Goal: Task Accomplishment & Management: Use online tool/utility

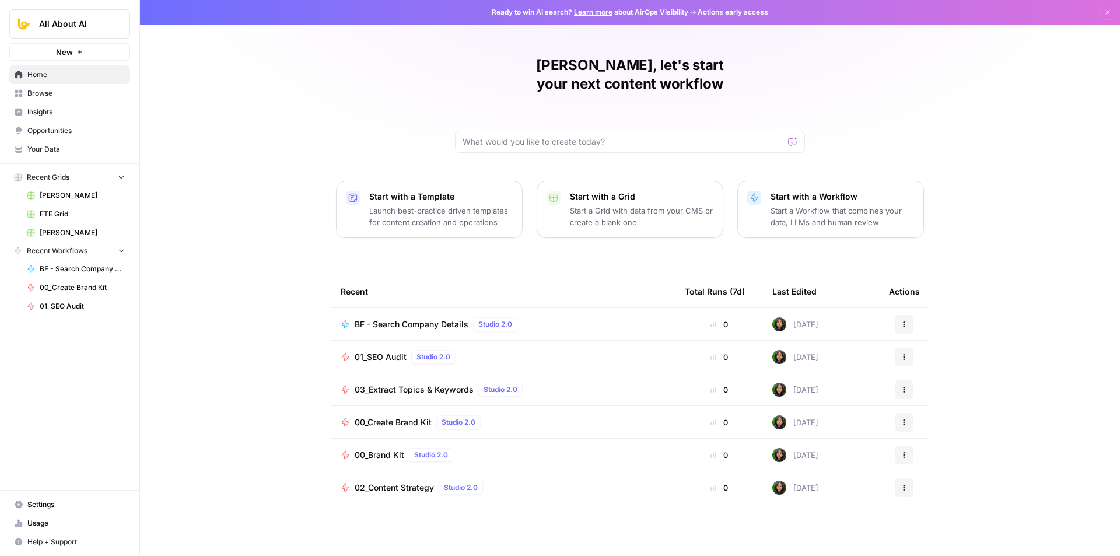
click at [52, 94] on span "Browse" at bounding box center [75, 93] width 97 height 11
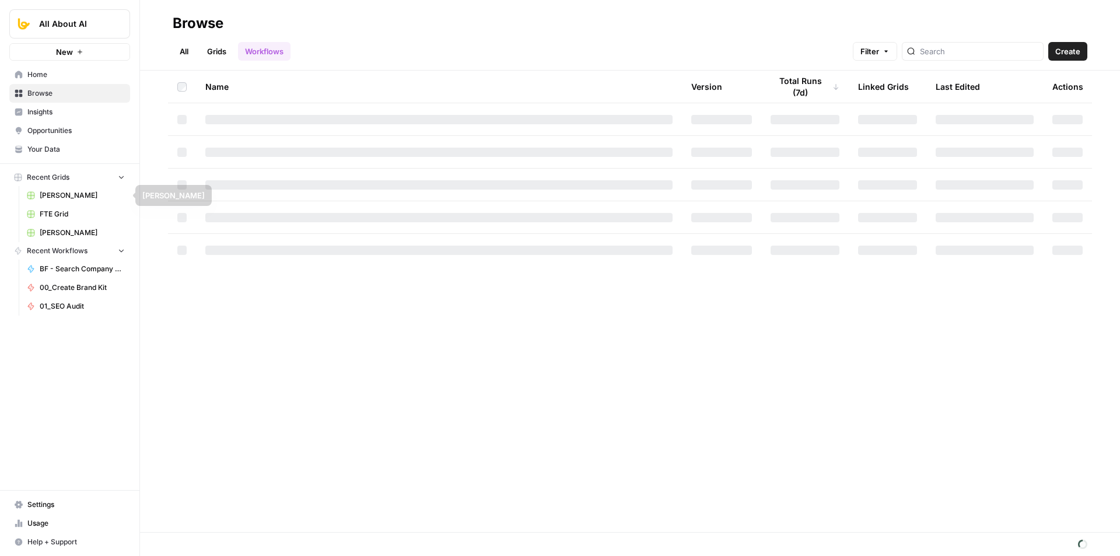
click at [66, 179] on span "Recent Grids" at bounding box center [48, 177] width 43 height 11
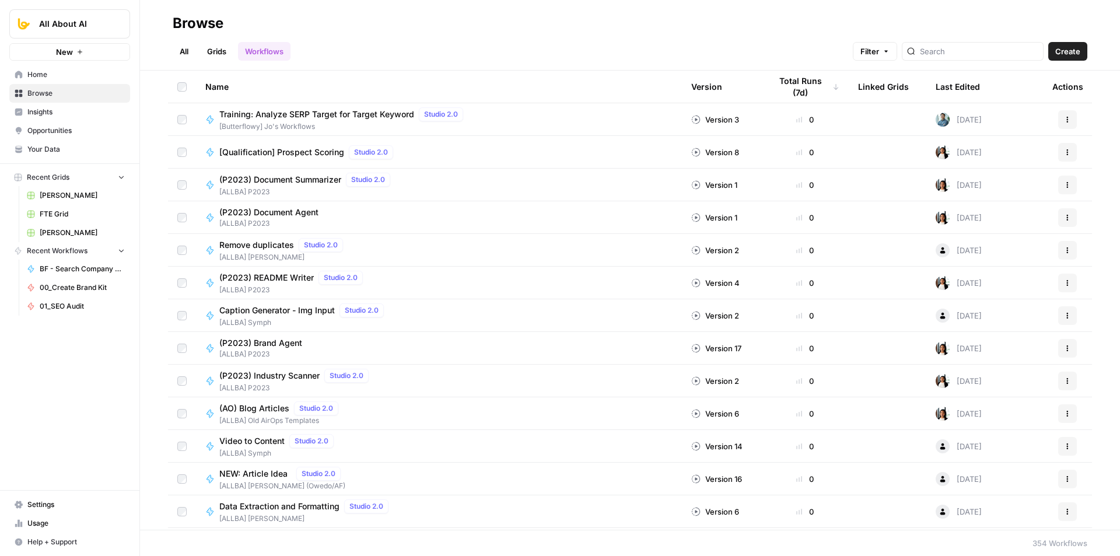
click at [225, 53] on link "Grids" at bounding box center [216, 51] width 33 height 19
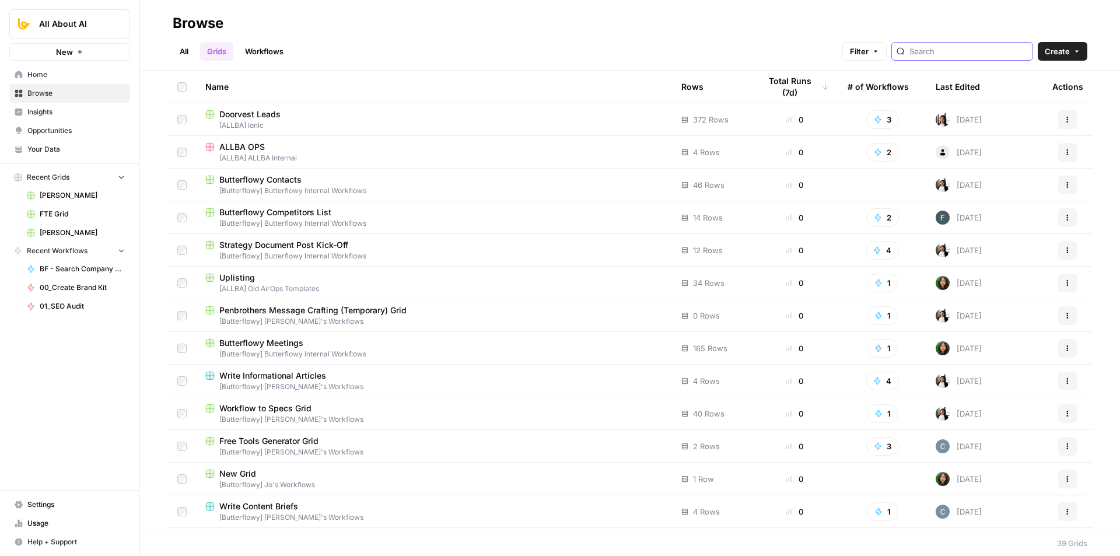
click at [954, 50] on input "search" at bounding box center [968, 52] width 118 height 12
click at [799, 21] on h2 "Browse" at bounding box center [630, 23] width 915 height 19
click at [959, 49] on input "search" at bounding box center [968, 52] width 118 height 12
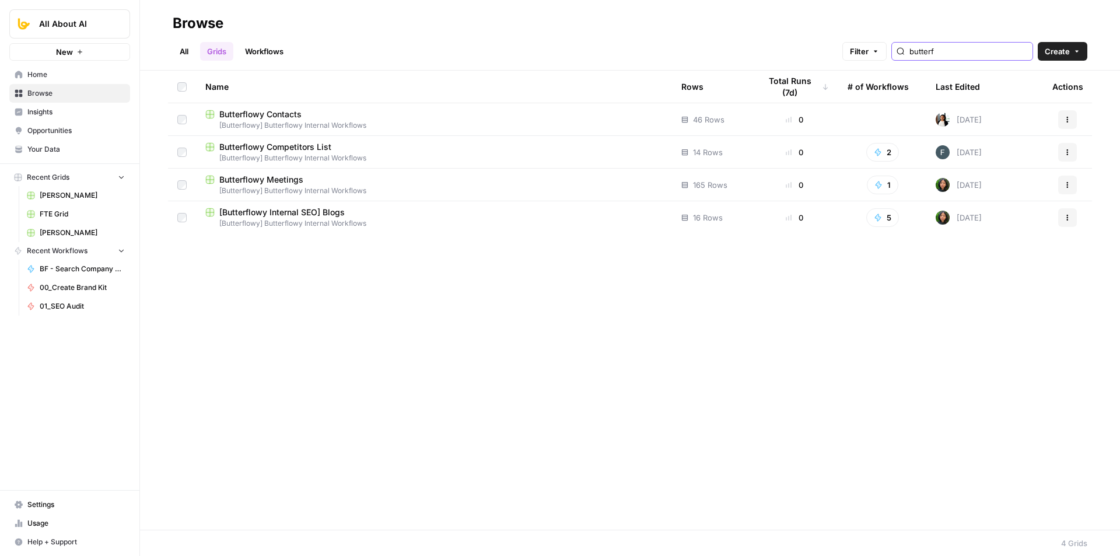
type input "butterf"
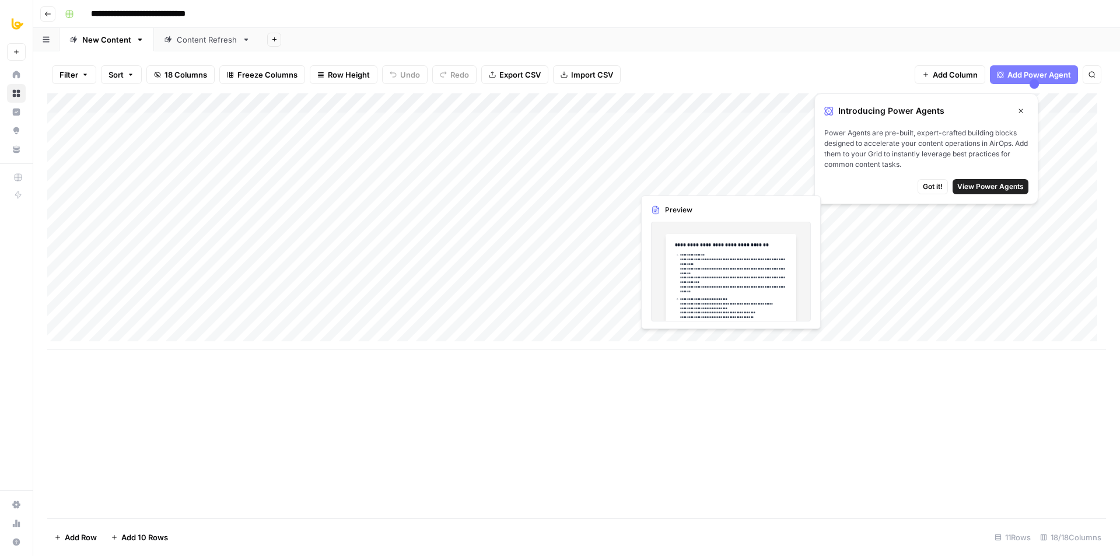
click at [1018, 112] on icon "button" at bounding box center [1020, 110] width 7 height 7
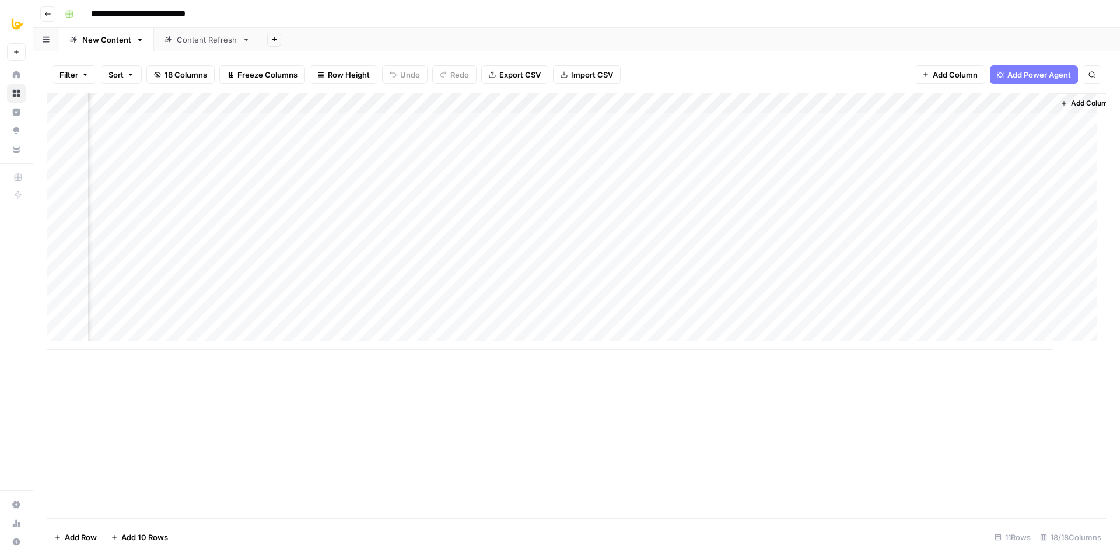
scroll to position [0, 921]
click at [1016, 122] on div "Add Column" at bounding box center [576, 221] width 1059 height 257
click at [932, 447] on div "Add Column" at bounding box center [576, 305] width 1059 height 425
click at [851, 123] on div "Add Column" at bounding box center [576, 221] width 1059 height 257
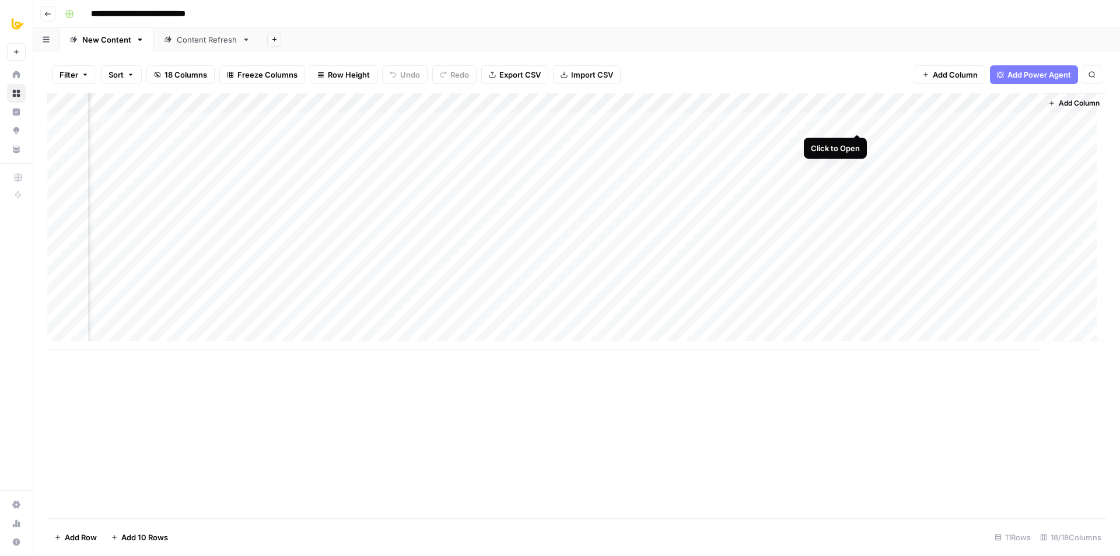
click at [855, 123] on div "Add Column" at bounding box center [576, 221] width 1059 height 257
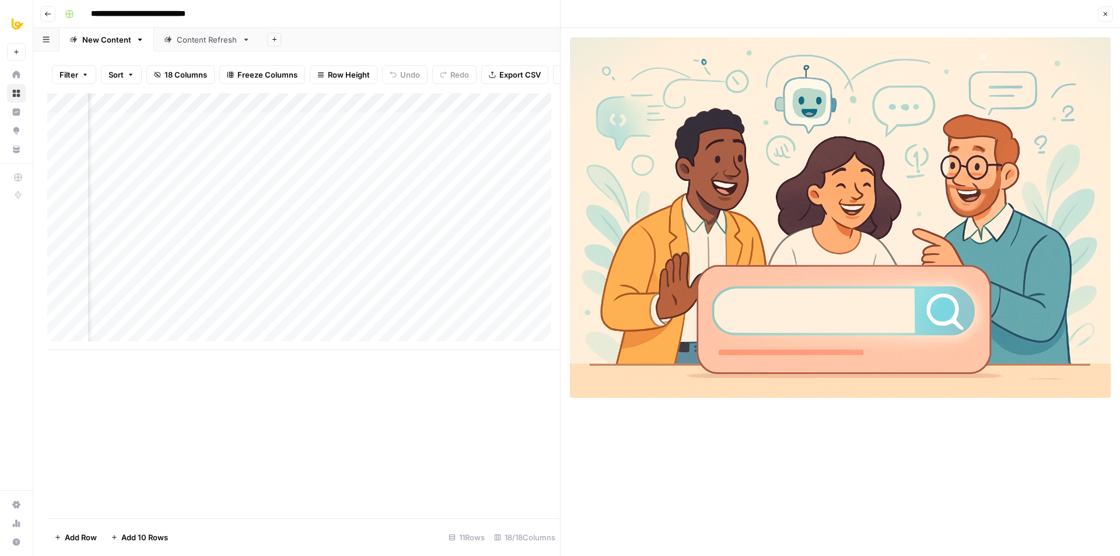
click at [1103, 15] on icon "button" at bounding box center [1105, 14] width 7 height 7
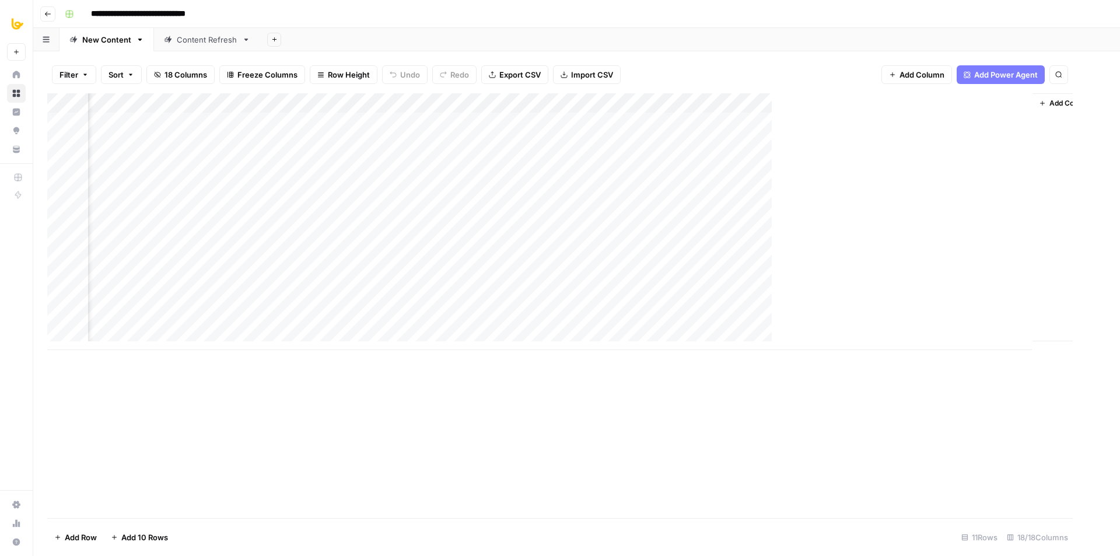
scroll to position [0, 907]
drag, startPoint x: 986, startPoint y: 100, endPoint x: 999, endPoint y: 97, distance: 13.9
click at [999, 97] on div "Add Column" at bounding box center [576, 221] width 1059 height 257
click at [919, 104] on div "Add Column" at bounding box center [576, 221] width 1059 height 257
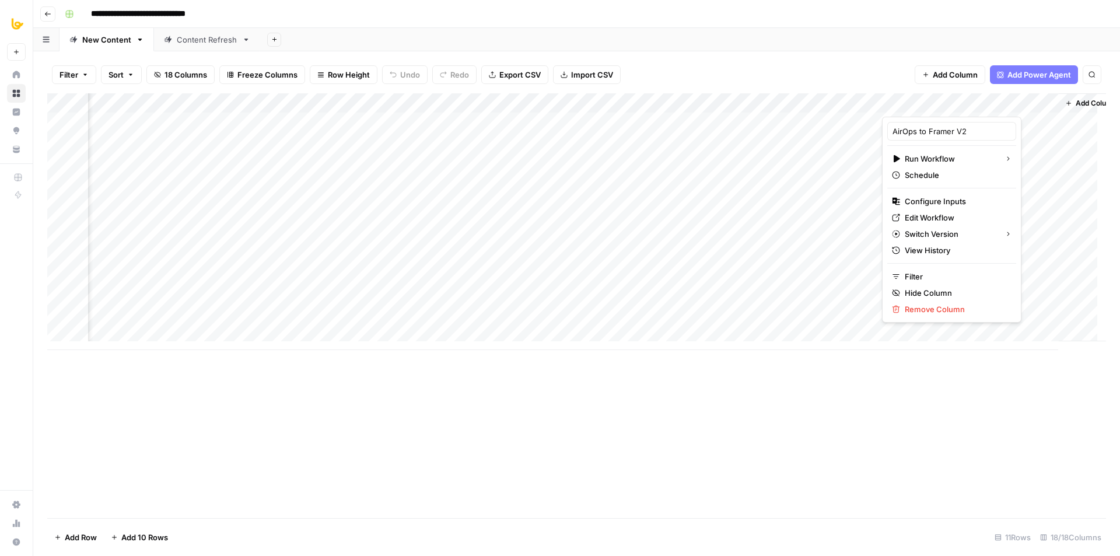
click at [919, 104] on div at bounding box center [941, 104] width 118 height 23
drag, startPoint x: 924, startPoint y: 130, endPoint x: 869, endPoint y: 131, distance: 55.4
click at [869, 131] on body "**********" at bounding box center [560, 278] width 1120 height 556
click at [972, 131] on input "AirOps to Framer V2" at bounding box center [952, 131] width 118 height 12
drag, startPoint x: 925, startPoint y: 132, endPoint x: 888, endPoint y: 134, distance: 36.2
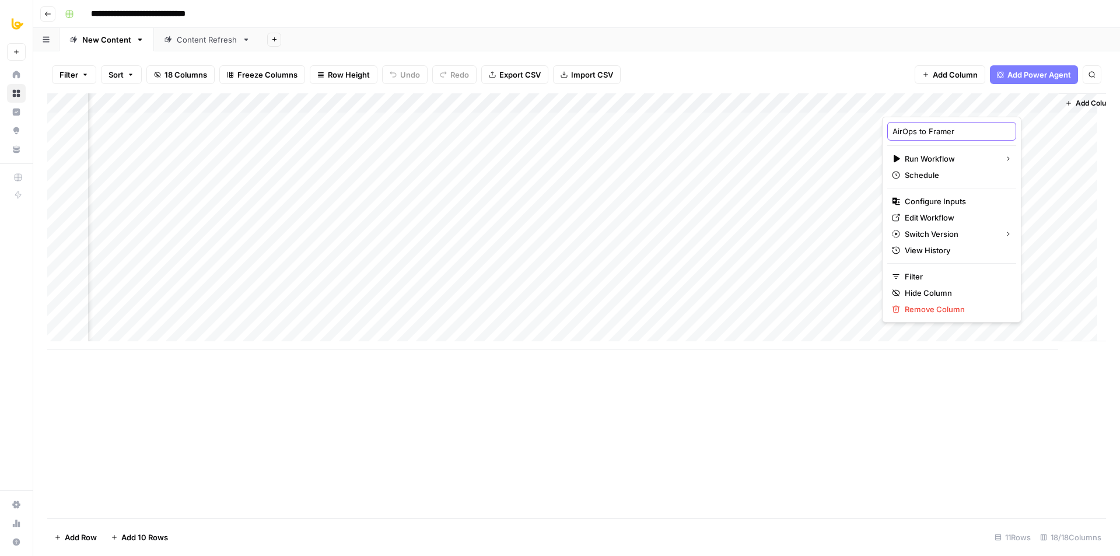
click at [888, 134] on div "AirOps to Framer" at bounding box center [951, 131] width 129 height 19
type input "Push to Framer"
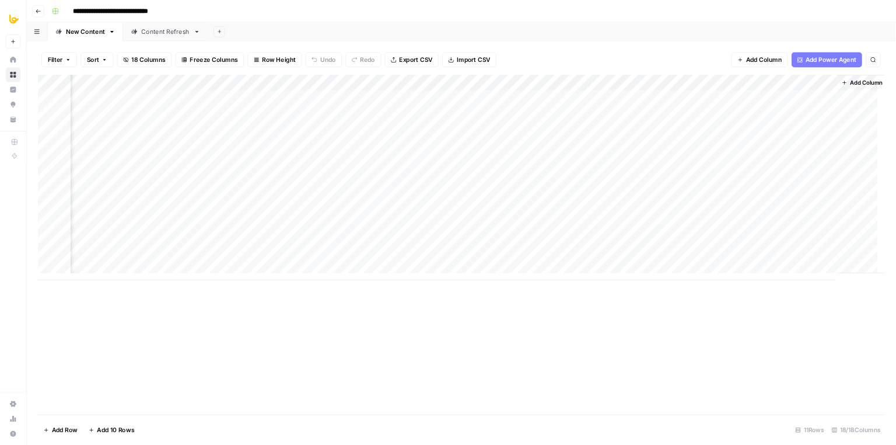
scroll to position [0, 933]
click at [898, 103] on div "Add Column" at bounding box center [576, 221] width 1059 height 257
drag, startPoint x: 884, startPoint y: 130, endPoint x: 900, endPoint y: 131, distance: 16.4
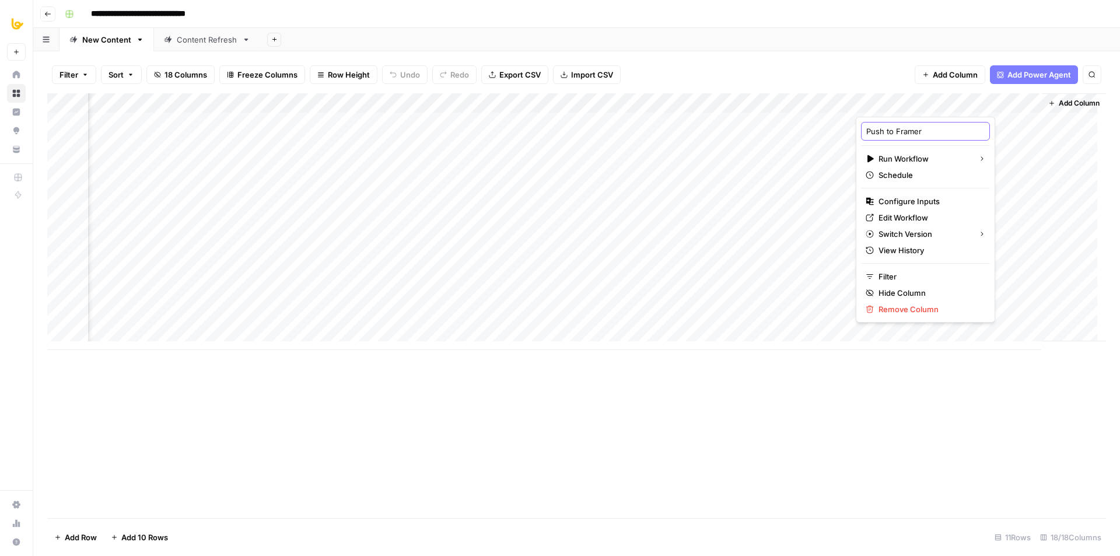
click at [925, 132] on input "Push to Framer" at bounding box center [925, 131] width 118 height 12
drag, startPoint x: 932, startPoint y: 131, endPoint x: 835, endPoint y: 131, distance: 96.8
click at [835, 131] on body "**********" at bounding box center [560, 278] width 1120 height 556
type input "AirOps to Framer"
click at [891, 375] on div "Add Column" at bounding box center [576, 305] width 1059 height 425
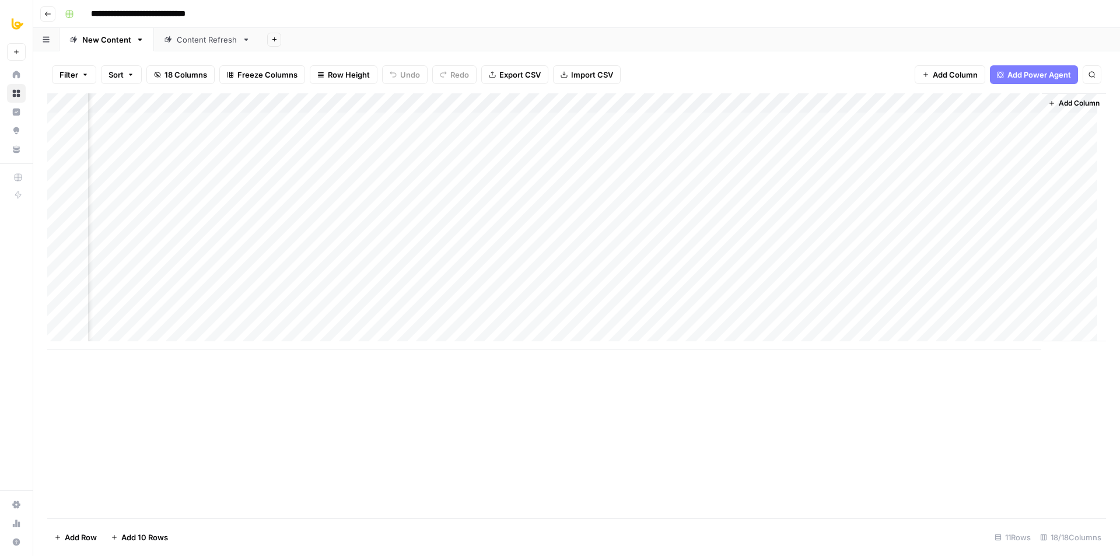
click at [947, 97] on div "Add Column" at bounding box center [576, 221] width 1059 height 257
click at [864, 412] on div "Add Column" at bounding box center [576, 305] width 1059 height 425
click at [1007, 124] on div "Add Column" at bounding box center [576, 221] width 1059 height 257
click at [807, 416] on div "Add Column" at bounding box center [576, 305] width 1059 height 425
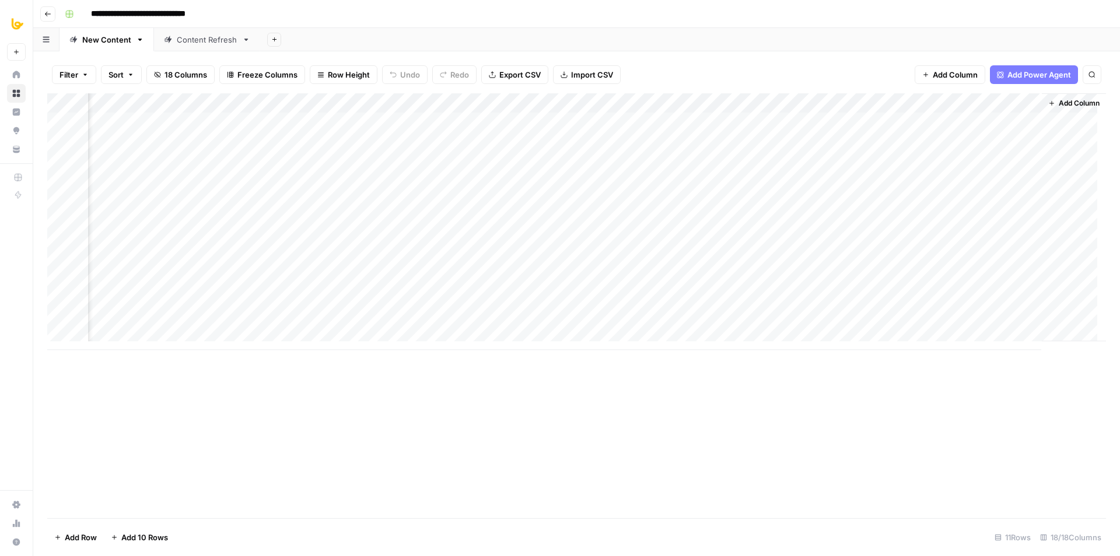
click at [868, 65] on div "Filter Sort 18 Columns Freeze Columns Row Height Undo Redo Export CSV Import CS…" at bounding box center [576, 74] width 1059 height 37
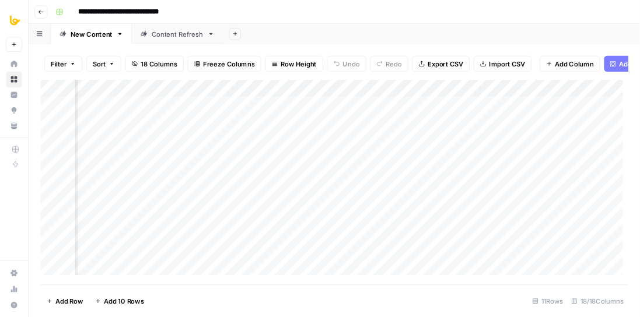
scroll to position [0, 1304]
click at [519, 41] on div "Add Sheet" at bounding box center [503, 39] width 487 height 23
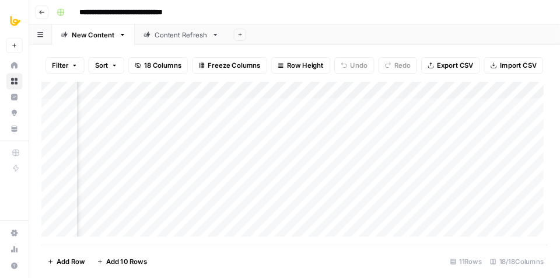
scroll to position [0, 1409]
click at [417, 58] on div "Filter Sort 18 Columns Freeze Columns Row Height Undo Redo Export CSV Import CS…" at bounding box center [336, 74] width 579 height 37
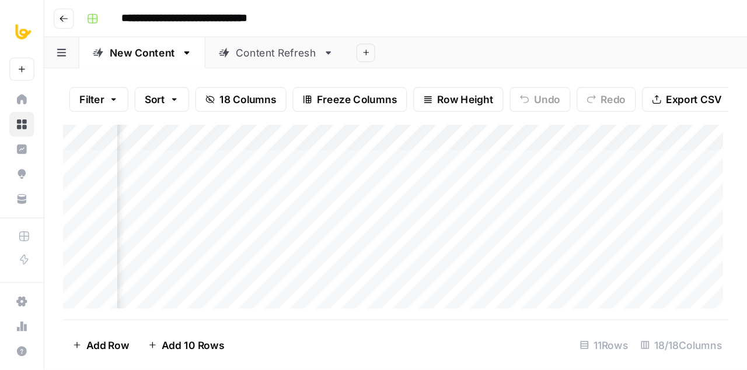
scroll to position [0, 1388]
click at [389, 127] on div "Add Column" at bounding box center [296, 164] width 499 height 142
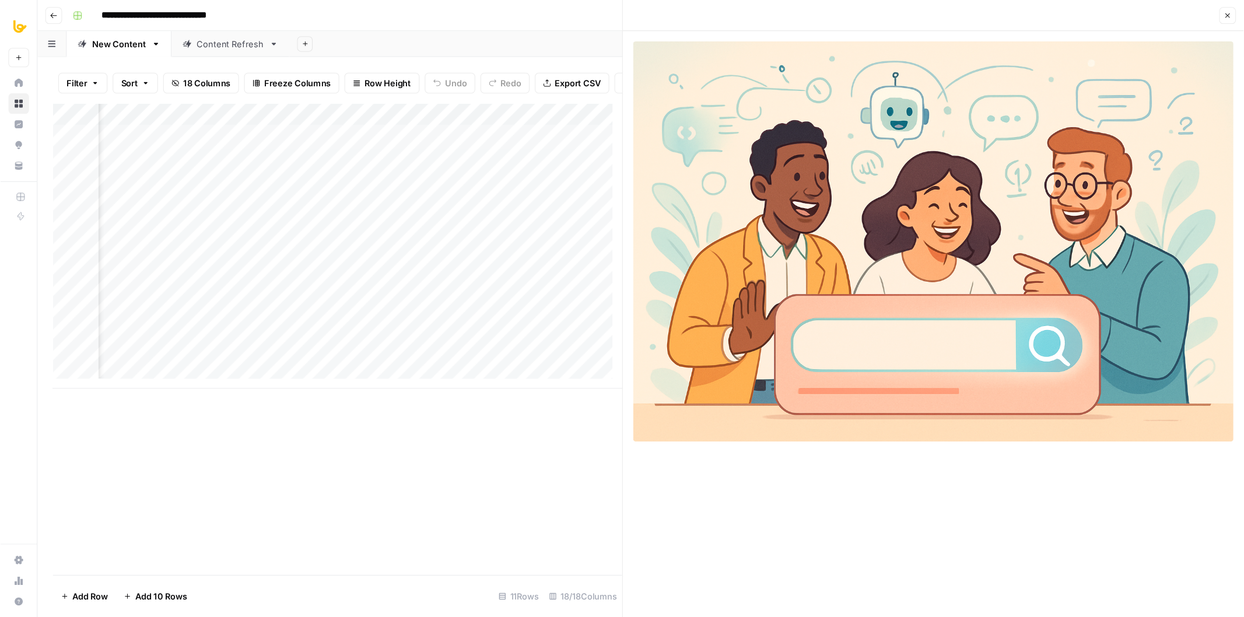
scroll to position [0, 1356]
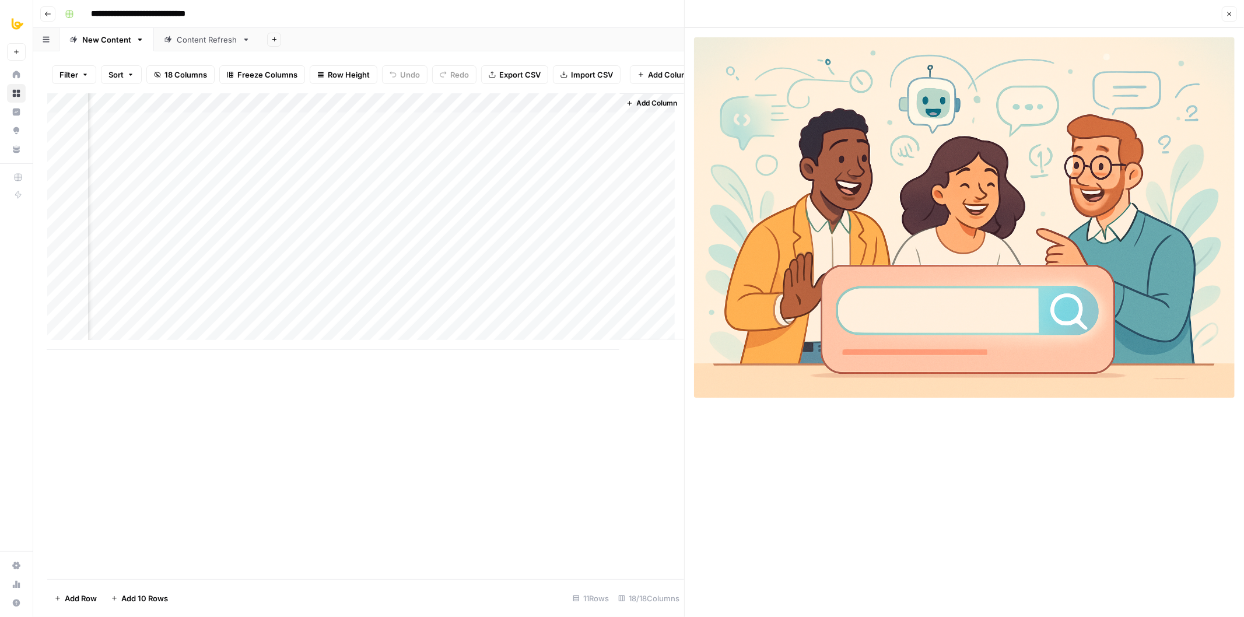
click at [1119, 11] on icon "button" at bounding box center [1229, 14] width 7 height 7
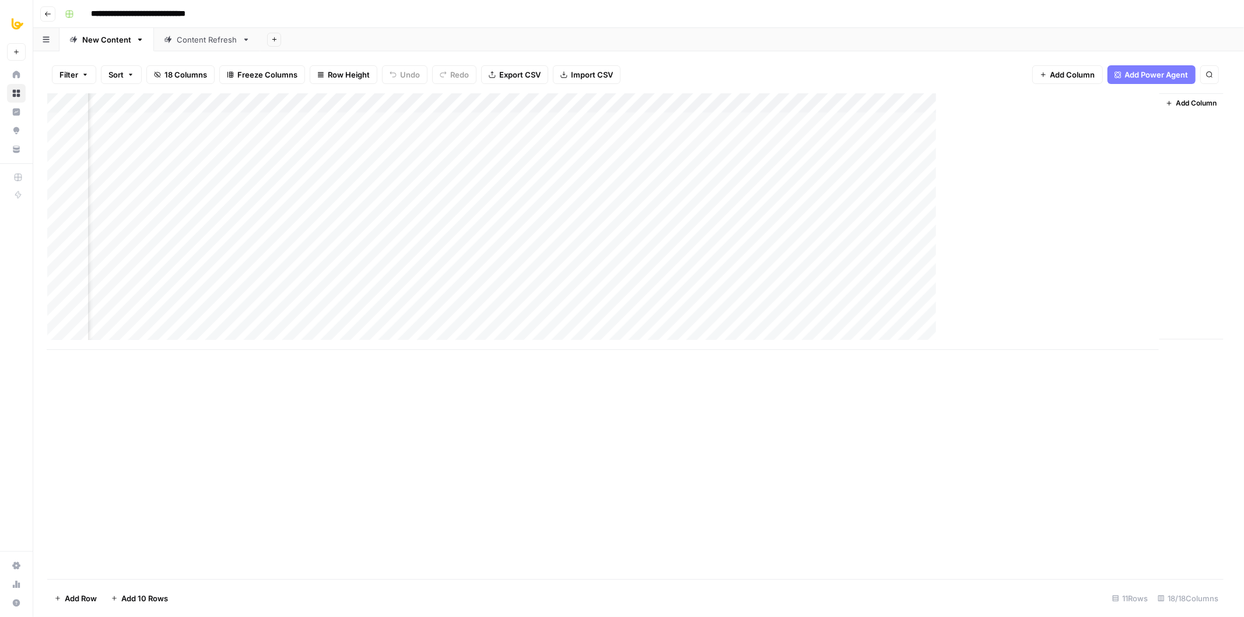
scroll to position [0, 796]
